Goal: Task Accomplishment & Management: Use online tool/utility

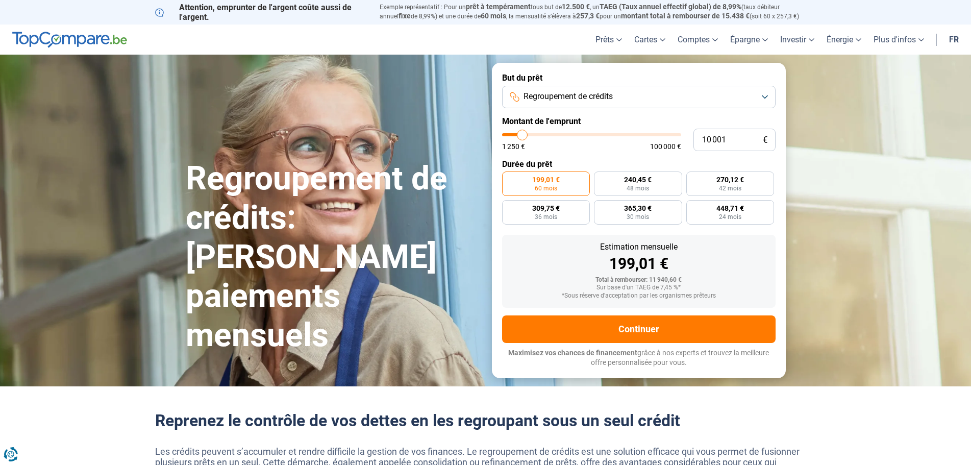
type input "8 750"
type input "8750"
type input "9 500"
type input "9500"
type input "9 750"
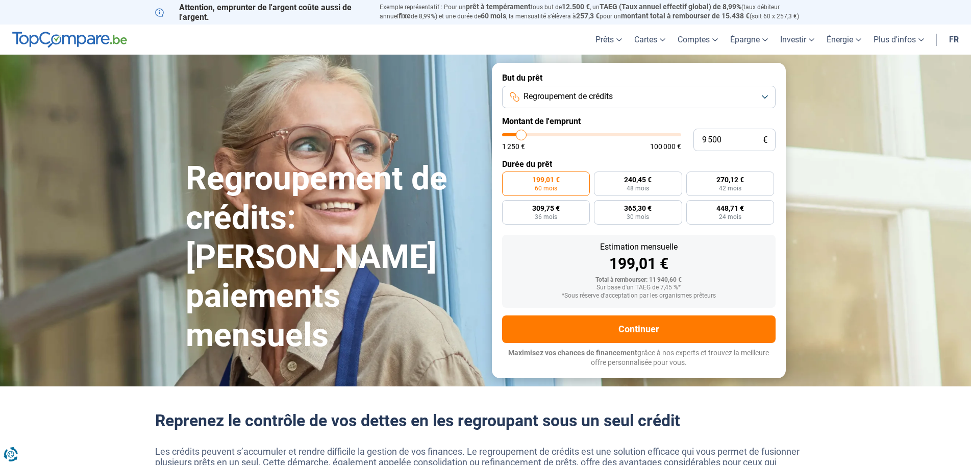
type input "9750"
type input "10 000"
type input "10000"
type input "10 250"
type input "10250"
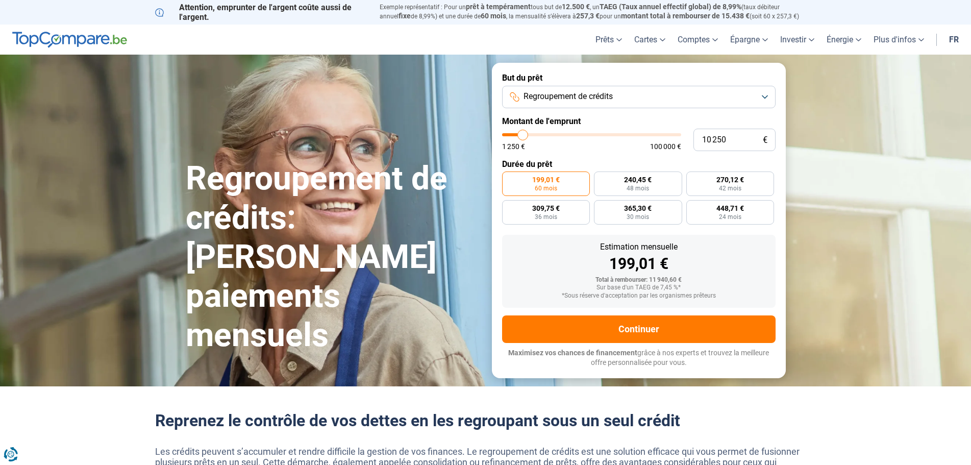
type input "10 500"
type input "10500"
type input "11 750"
type input "11750"
type input "15 750"
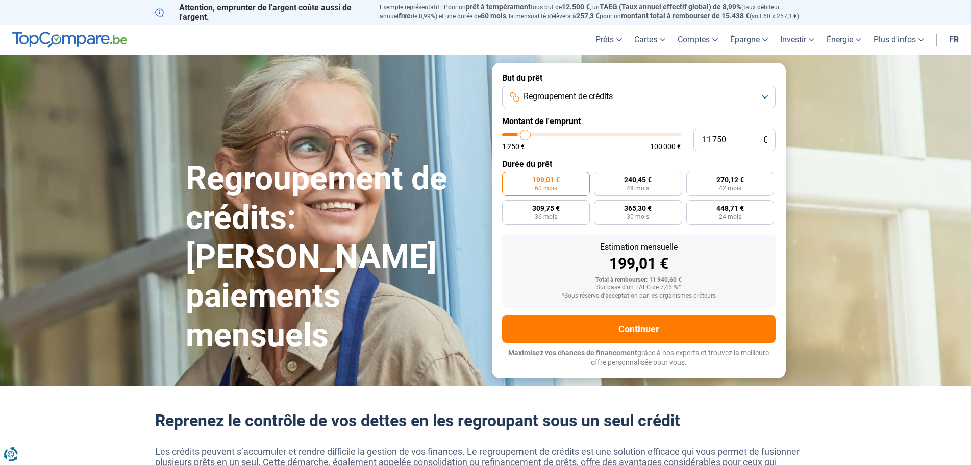
type input "15750"
type input "23 750"
type input "23750"
type input "41 500"
type input "41500"
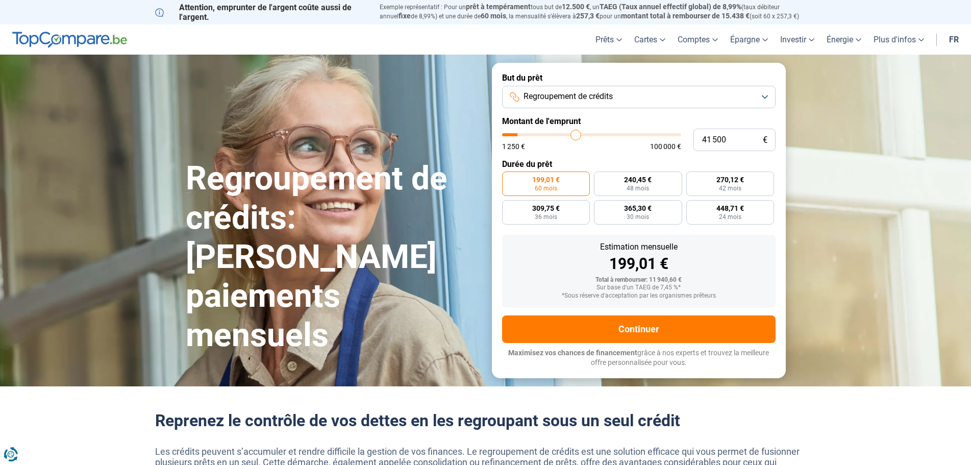
type input "72 500"
type input "72500"
type input "100 000"
drag, startPoint x: 522, startPoint y: 133, endPoint x: 911, endPoint y: 130, distance: 389.0
type input "100000"
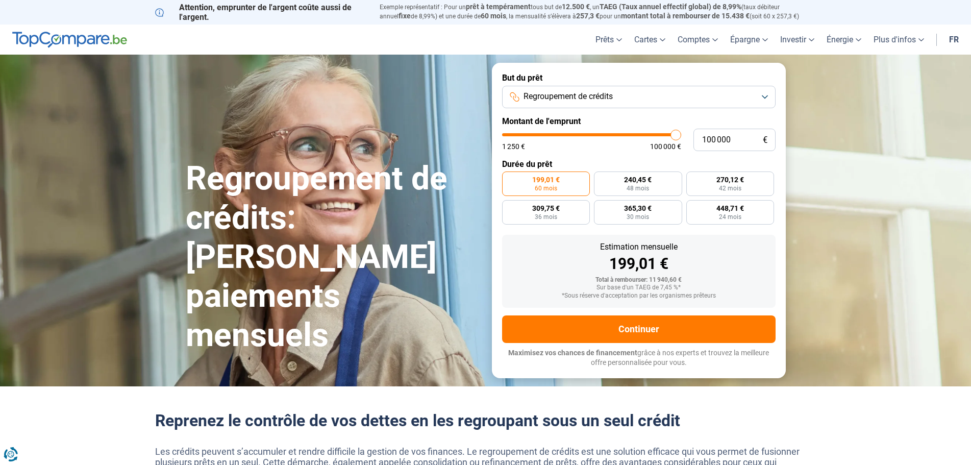
click at [681, 133] on input "range" at bounding box center [591, 134] width 179 height 3
radio input "false"
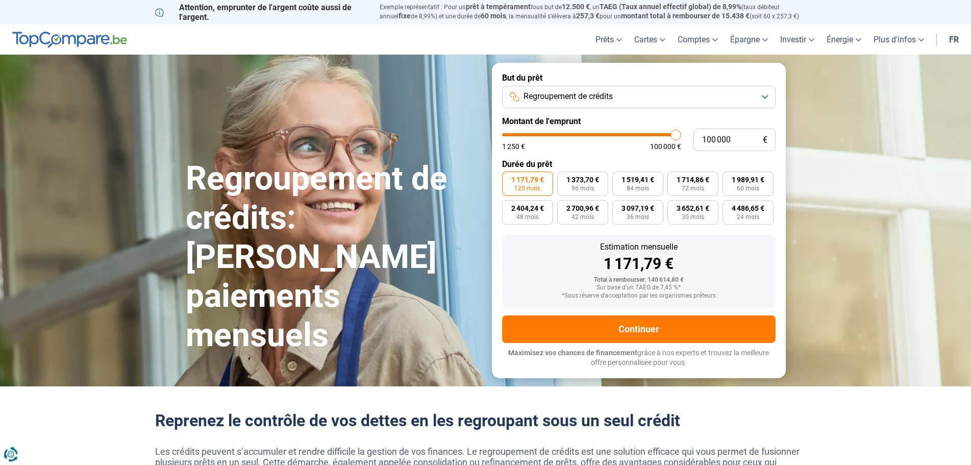
click at [649, 89] on button "Regroupement de crédits" at bounding box center [639, 97] width 274 height 22
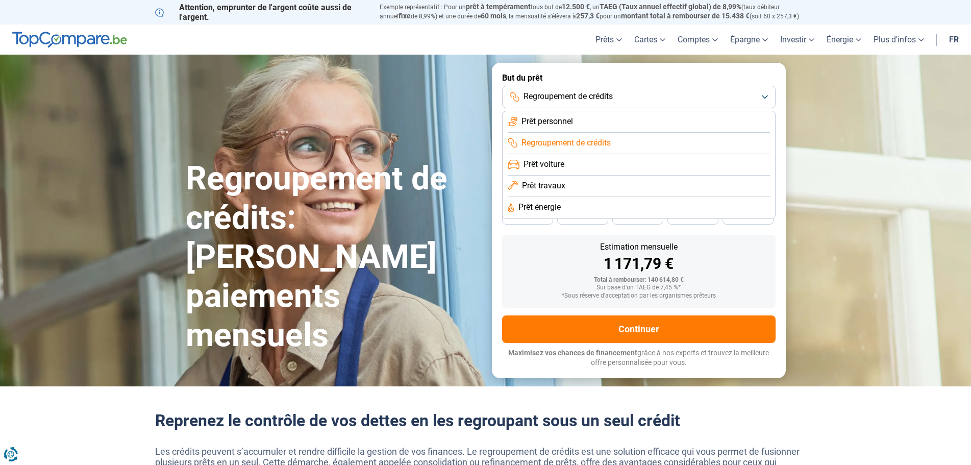
click at [567, 119] on span "Prêt personnel" at bounding box center [548, 121] width 52 height 11
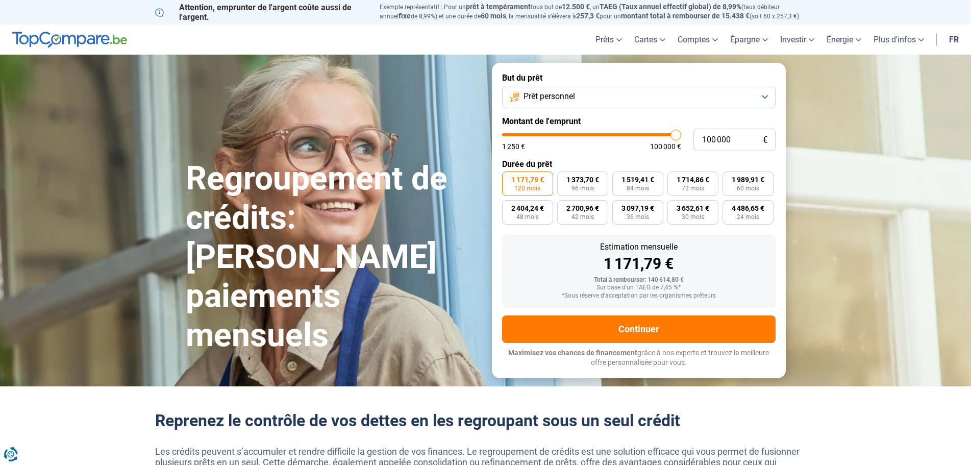
click at [582, 96] on button "Prêt personnel" at bounding box center [639, 97] width 274 height 22
